Goal: Task Accomplishment & Management: Manage account settings

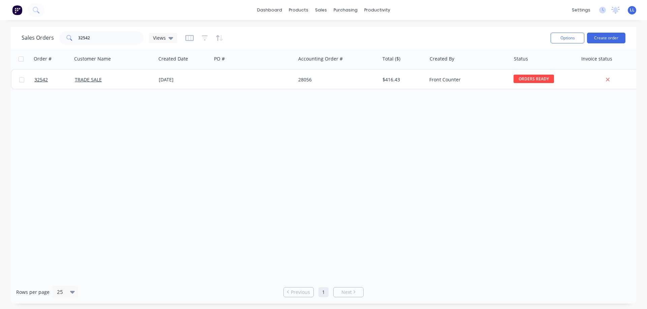
click at [17, 9] on img at bounding box center [17, 10] width 10 height 10
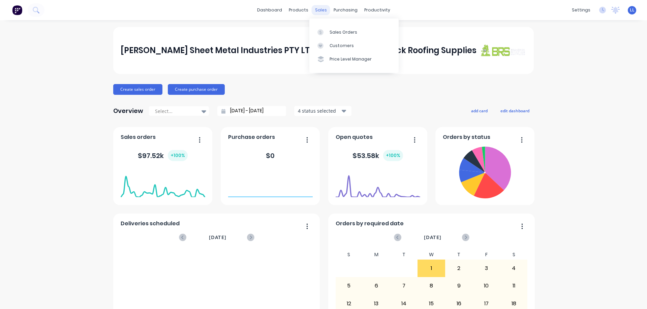
click at [319, 8] on div "sales" at bounding box center [320, 10] width 19 height 10
click at [348, 34] on div "Sales Orders" at bounding box center [343, 32] width 28 height 6
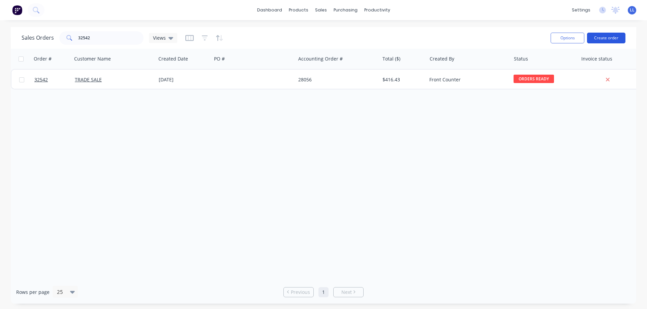
click at [597, 37] on button "Create order" at bounding box center [606, 38] width 38 height 11
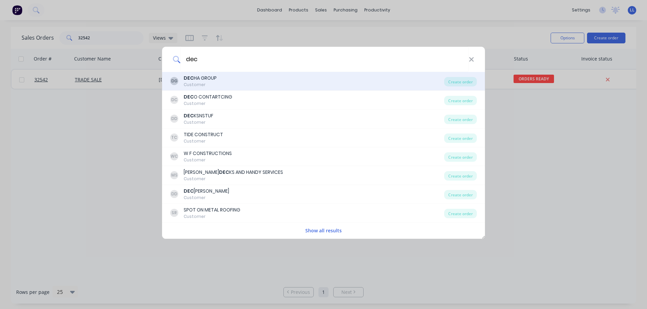
type input "dec"
click at [212, 80] on div "DEC HA GROUP" at bounding box center [200, 78] width 33 height 7
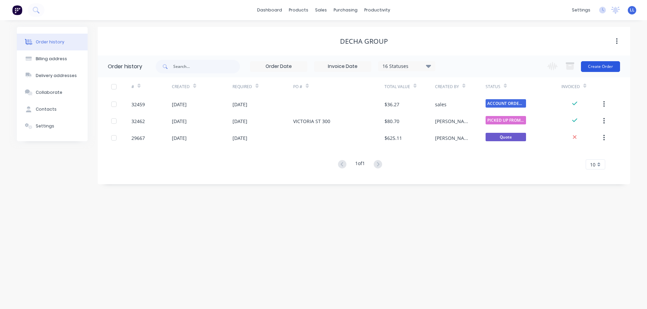
click at [601, 67] on button "Create Order" at bounding box center [600, 66] width 39 height 11
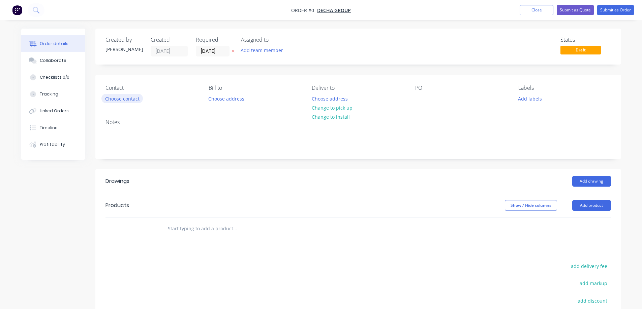
click at [133, 102] on button "Choose contact" at bounding box center [121, 98] width 41 height 9
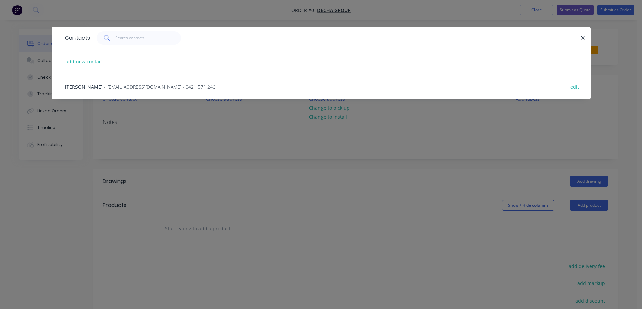
click at [116, 89] on span "- [EMAIL_ADDRESS][DOMAIN_NAME] - 0421 571 246" at bounding box center [159, 87] width 111 height 6
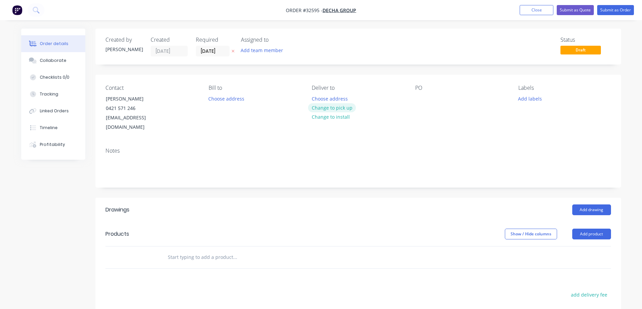
click at [339, 106] on button "Change to pick up" at bounding box center [332, 107] width 48 height 9
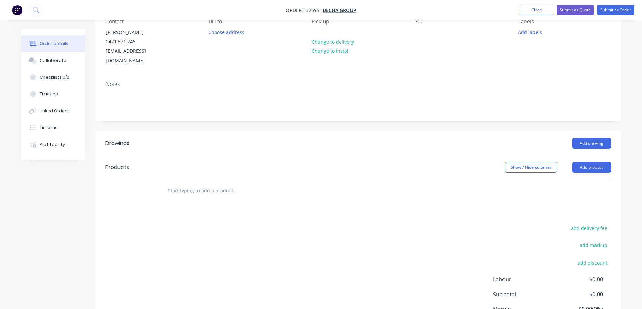
scroll to position [67, 0]
click at [586, 137] on button "Add drawing" at bounding box center [591, 142] width 39 height 11
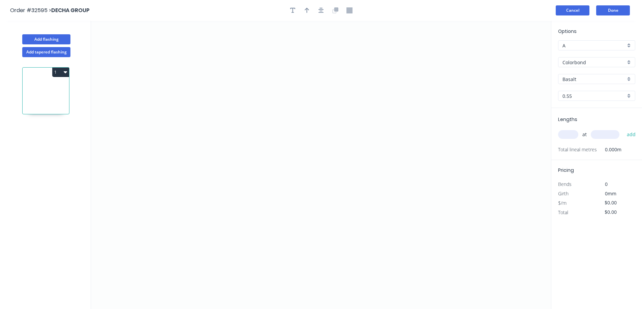
click at [575, 10] on button "Cancel" at bounding box center [572, 10] width 34 height 10
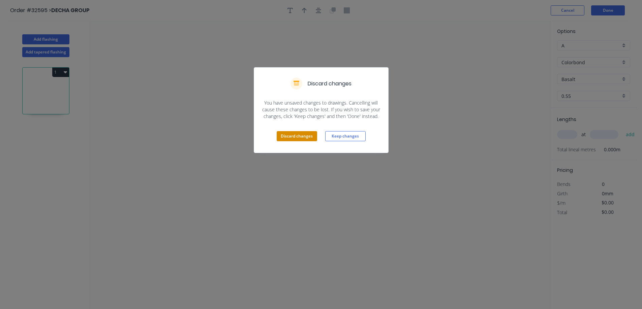
click at [308, 139] on button "Discard changes" at bounding box center [296, 136] width 40 height 10
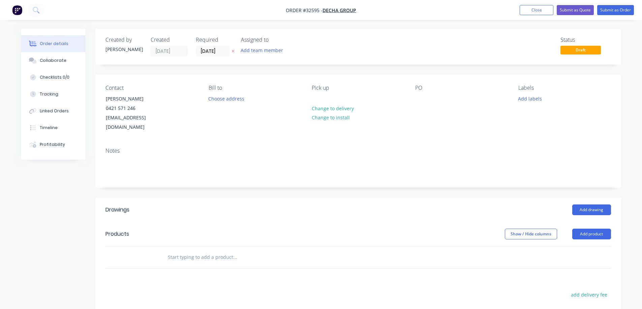
click at [19, 10] on img "button" at bounding box center [17, 10] width 10 height 10
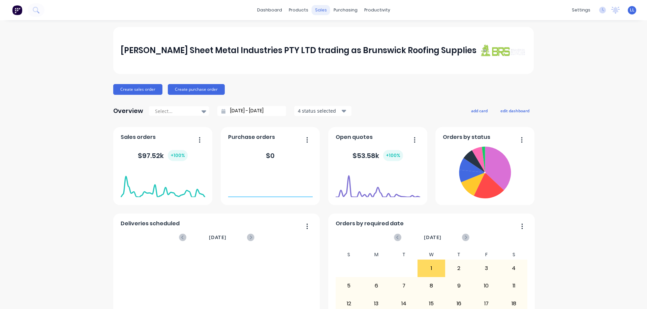
click at [318, 11] on div "sales" at bounding box center [320, 10] width 19 height 10
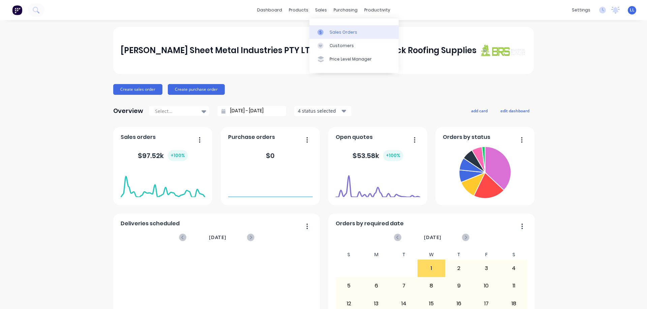
click at [335, 31] on div "Sales Orders" at bounding box center [343, 32] width 28 height 6
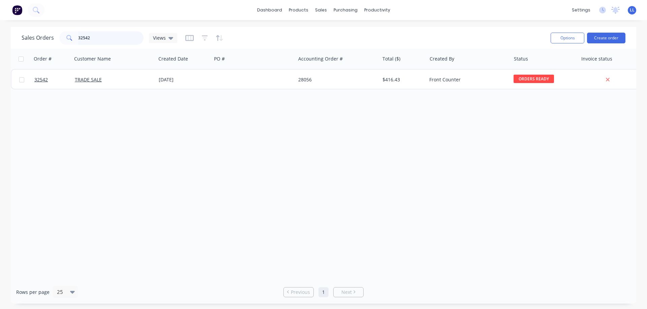
click at [101, 41] on input "32542" at bounding box center [111, 37] width 66 height 13
type input "3"
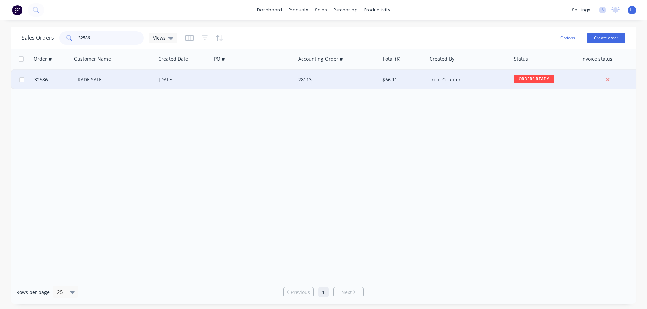
type input "32586"
click at [258, 83] on div at bounding box center [253, 80] width 84 height 20
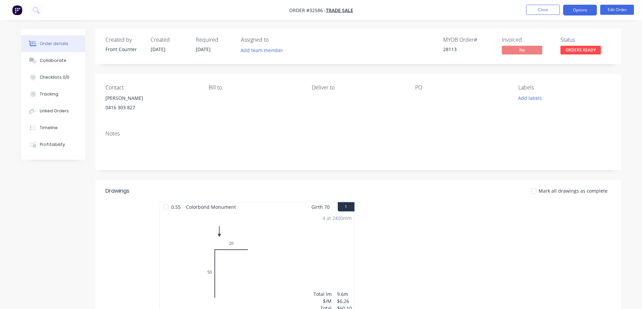
click at [588, 13] on button "Options" at bounding box center [580, 10] width 34 height 11
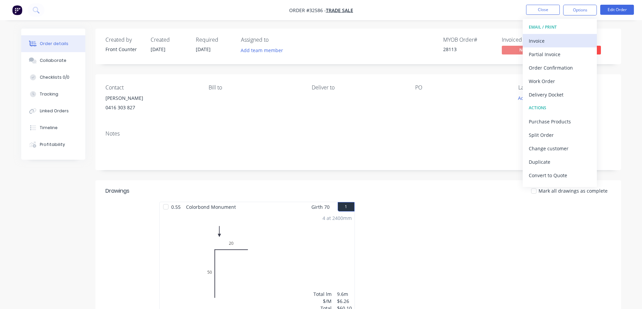
click at [561, 43] on div "Invoice" at bounding box center [559, 41] width 62 height 10
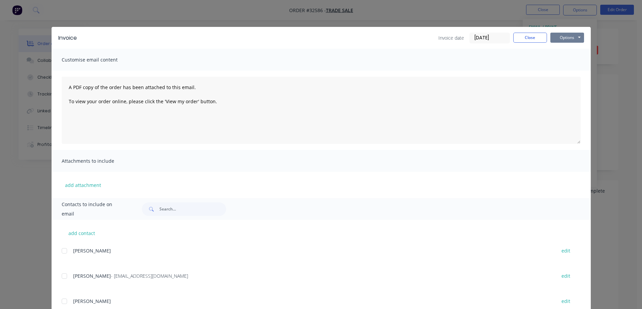
click at [572, 38] on button "Options" at bounding box center [567, 38] width 34 height 10
click at [567, 60] on button "Print" at bounding box center [571, 60] width 43 height 11
click at [525, 35] on button "Close" at bounding box center [530, 38] width 34 height 10
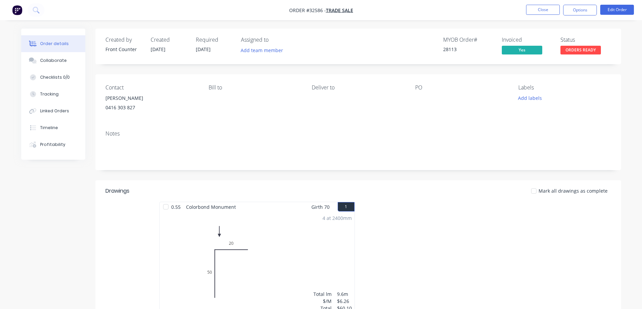
click at [585, 49] on span "ORDERS READY" at bounding box center [580, 50] width 40 height 8
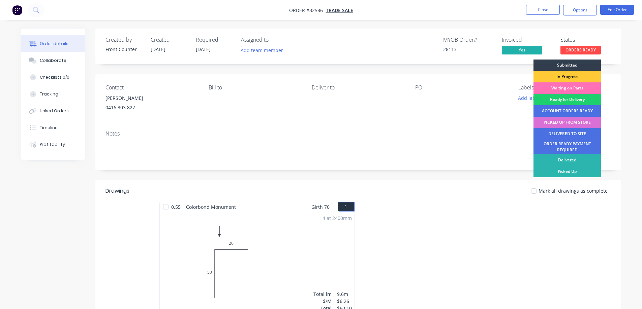
click at [563, 124] on div "PICKED UP FROM STORE" at bounding box center [566, 122] width 67 height 11
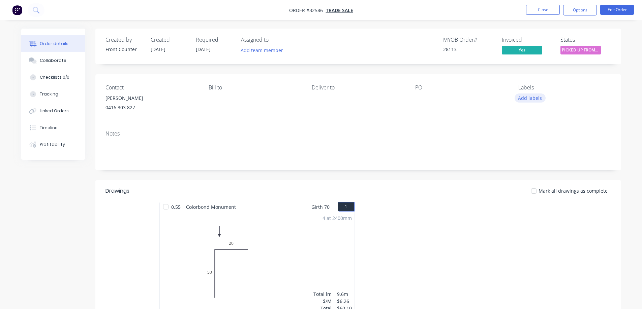
click at [536, 101] on button "Add labels" at bounding box center [529, 98] width 31 height 9
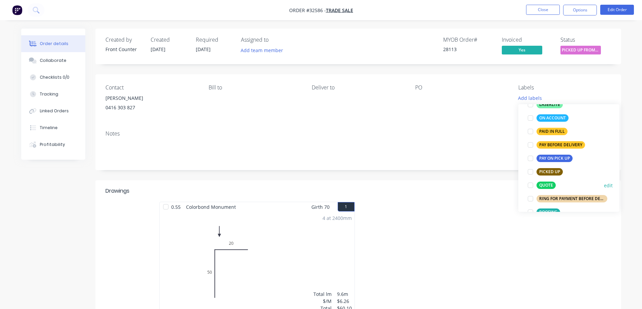
scroll to position [202, 0]
click at [554, 131] on div "PAID IN FULL" at bounding box center [551, 131] width 31 height 7
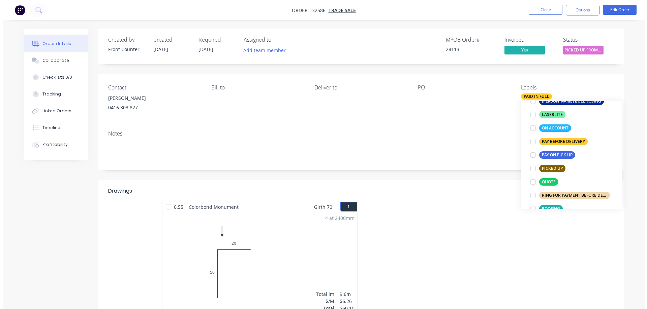
scroll to position [27, 0]
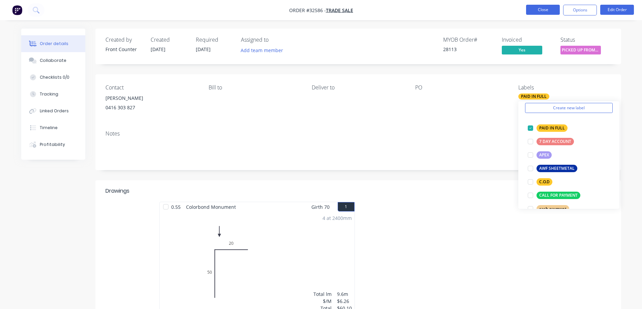
click at [538, 8] on button "Close" at bounding box center [543, 10] width 34 height 10
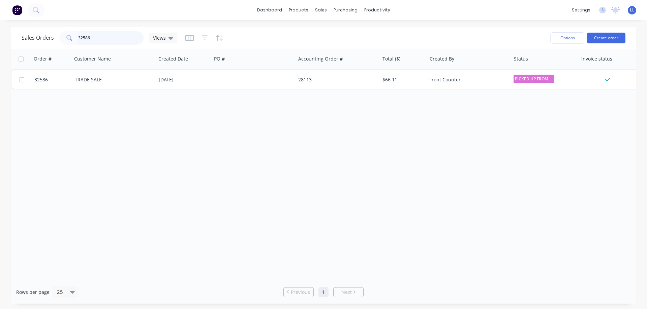
click at [109, 36] on input "32586" at bounding box center [111, 37] width 66 height 13
type input "3"
